Goal: Find specific page/section: Find specific page/section

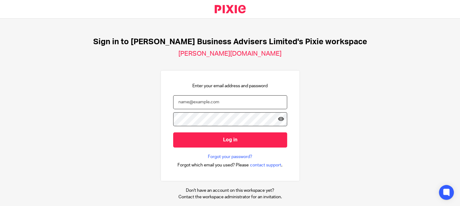
click at [201, 102] on input "email" at bounding box center [230, 102] width 114 height 14
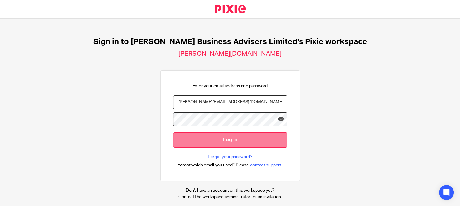
type input "[PERSON_NAME][EMAIL_ADDRESS][DOMAIN_NAME]"
click at [207, 137] on input "Log in" at bounding box center [230, 140] width 114 height 15
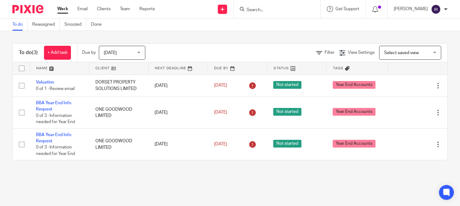
click at [281, 8] on input "Search" at bounding box center [274, 10] width 56 height 6
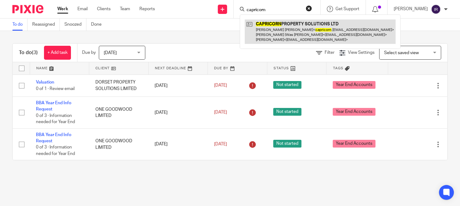
type input "capricorn"
click at [300, 39] on link at bounding box center [320, 32] width 151 height 24
